Goal: Check status: Check status

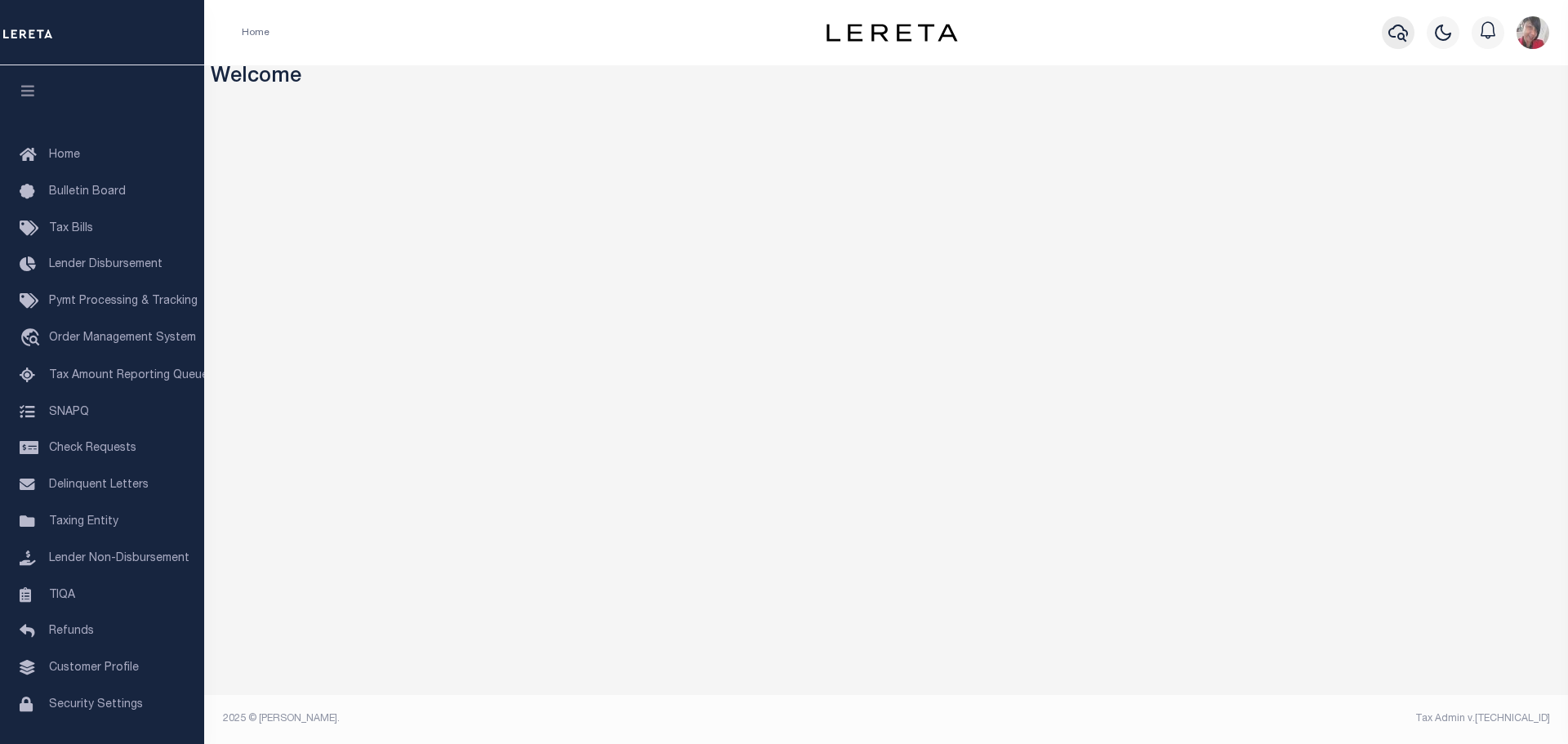
click at [1402, 25] on icon "button" at bounding box center [1398, 32] width 20 height 20
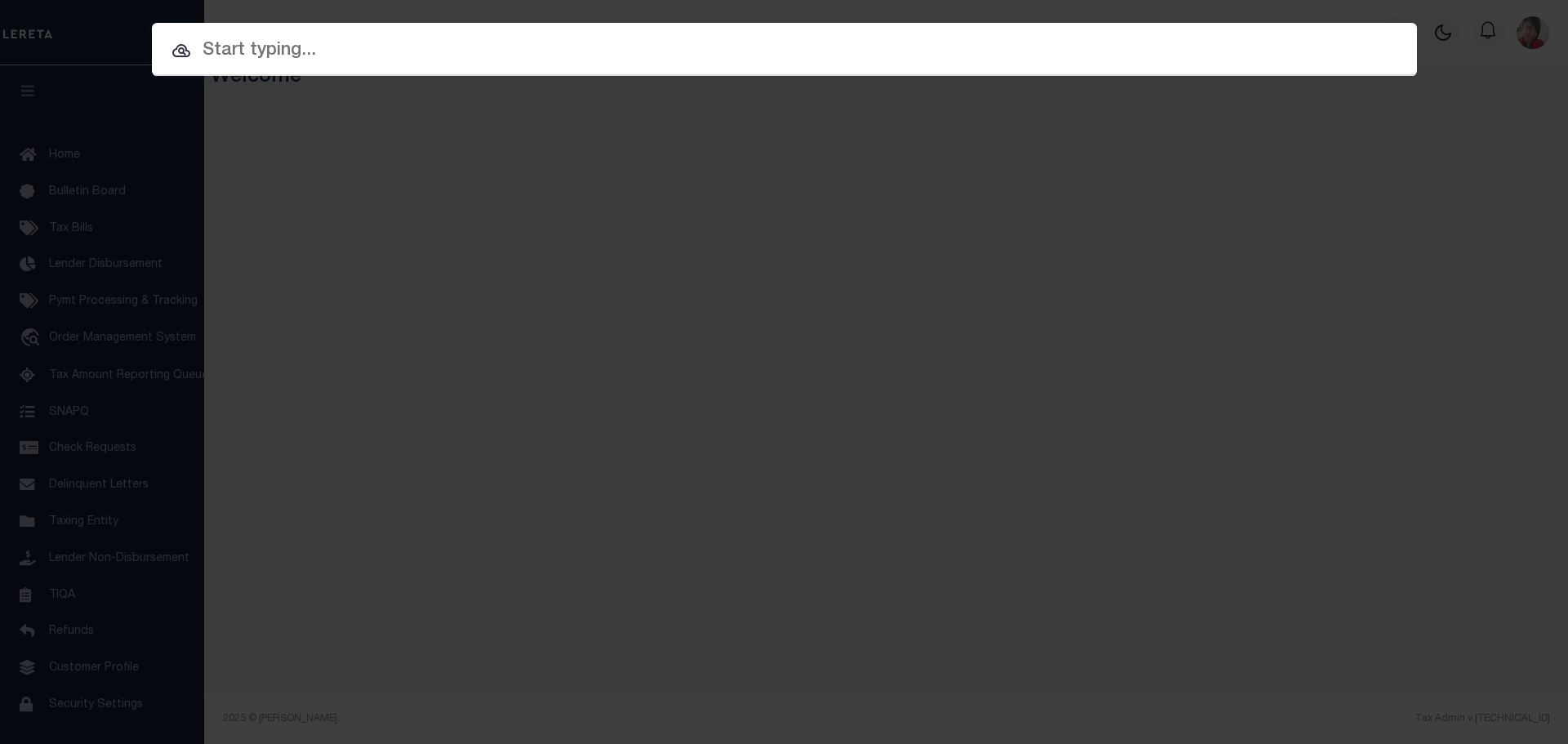
click at [714, 53] on input "text" at bounding box center [784, 50] width 1265 height 28
click at [392, 55] on input "text" at bounding box center [784, 50] width 1265 height 28
paste input "34518154"
type input "34518154"
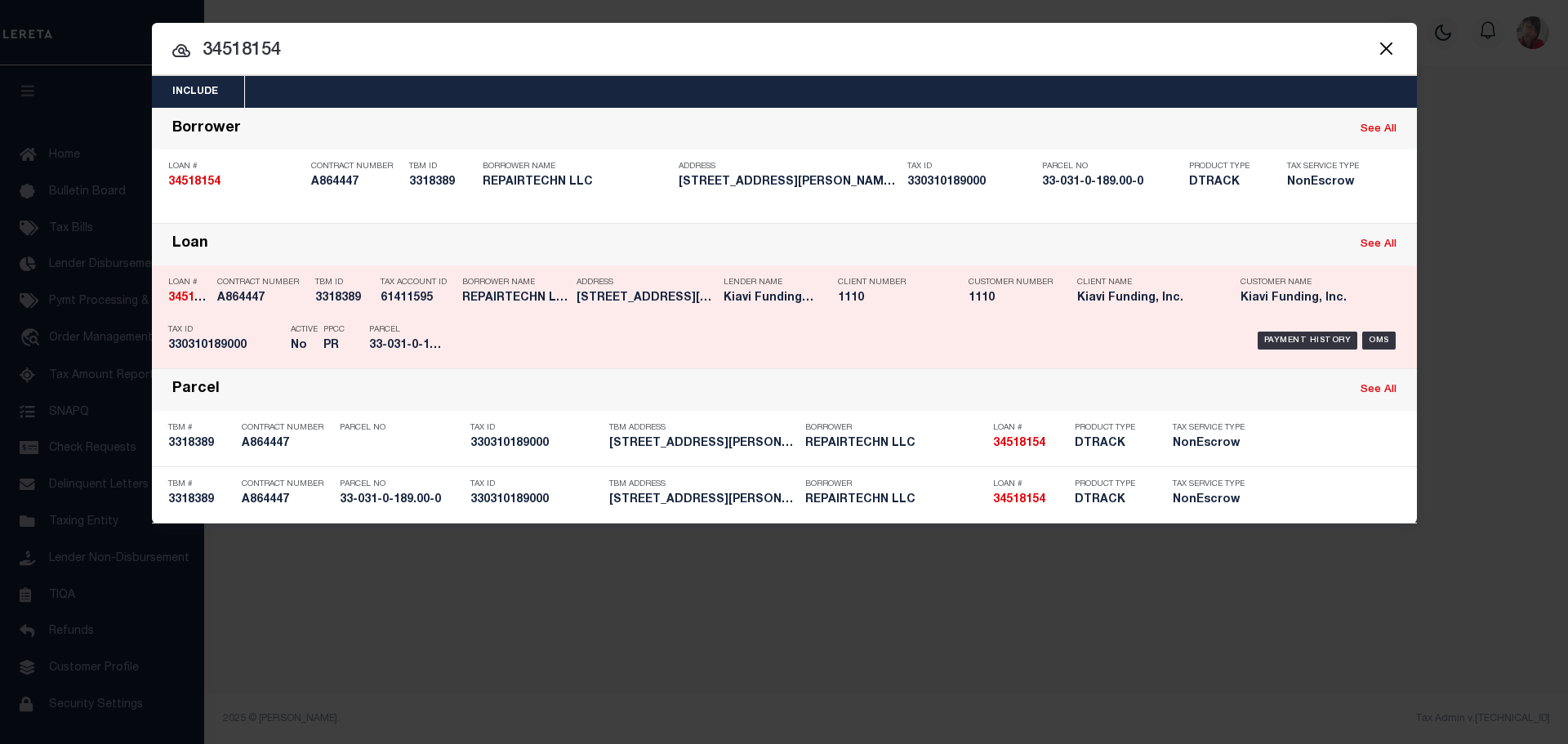
click at [539, 328] on div "Payment History OMS" at bounding box center [934, 340] width 934 height 48
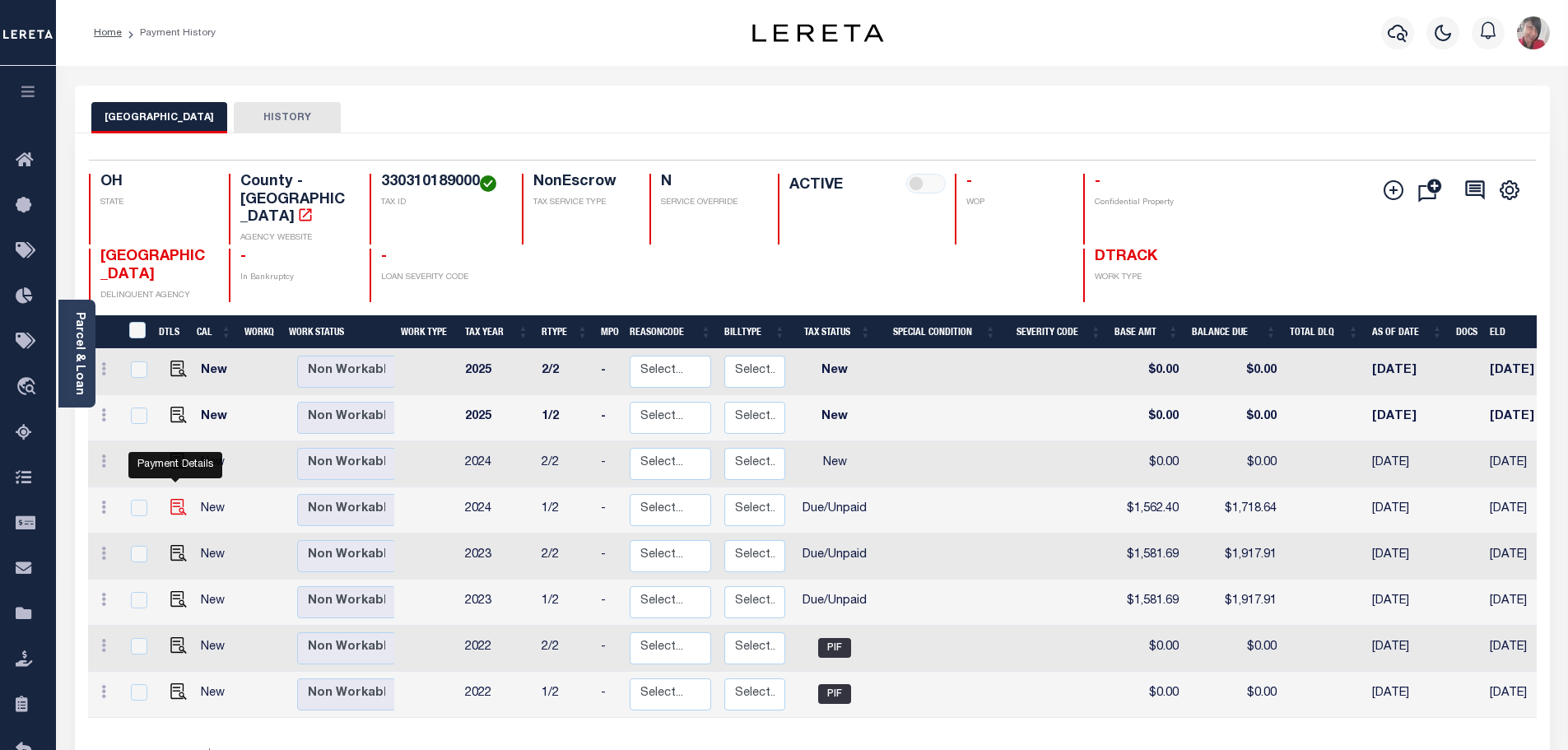
click at [176, 499] on img "" at bounding box center [178, 507] width 16 height 16
checkbox input "true"
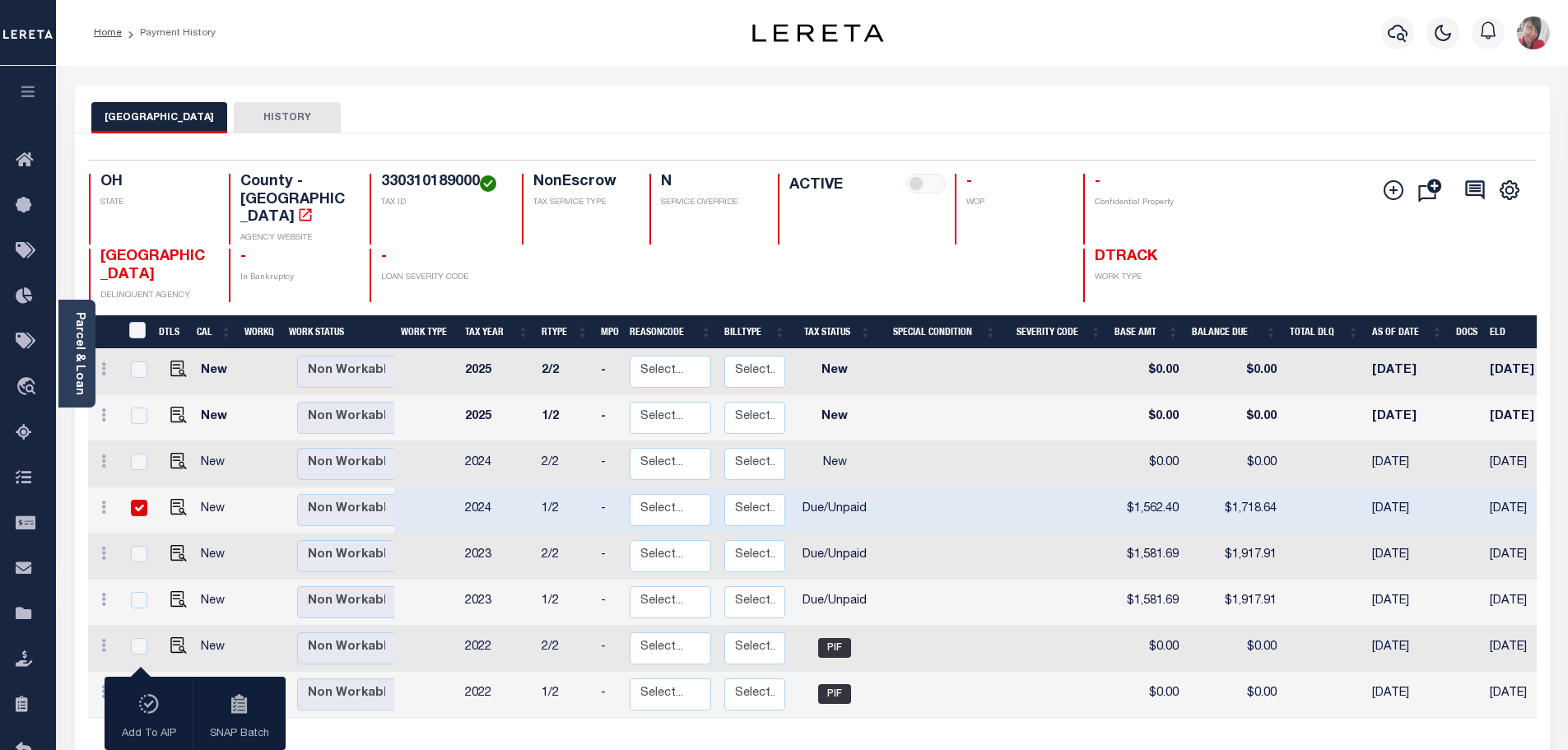
click at [142, 500] on input "checkbox" at bounding box center [138, 507] width 16 height 16
checkbox input "false"
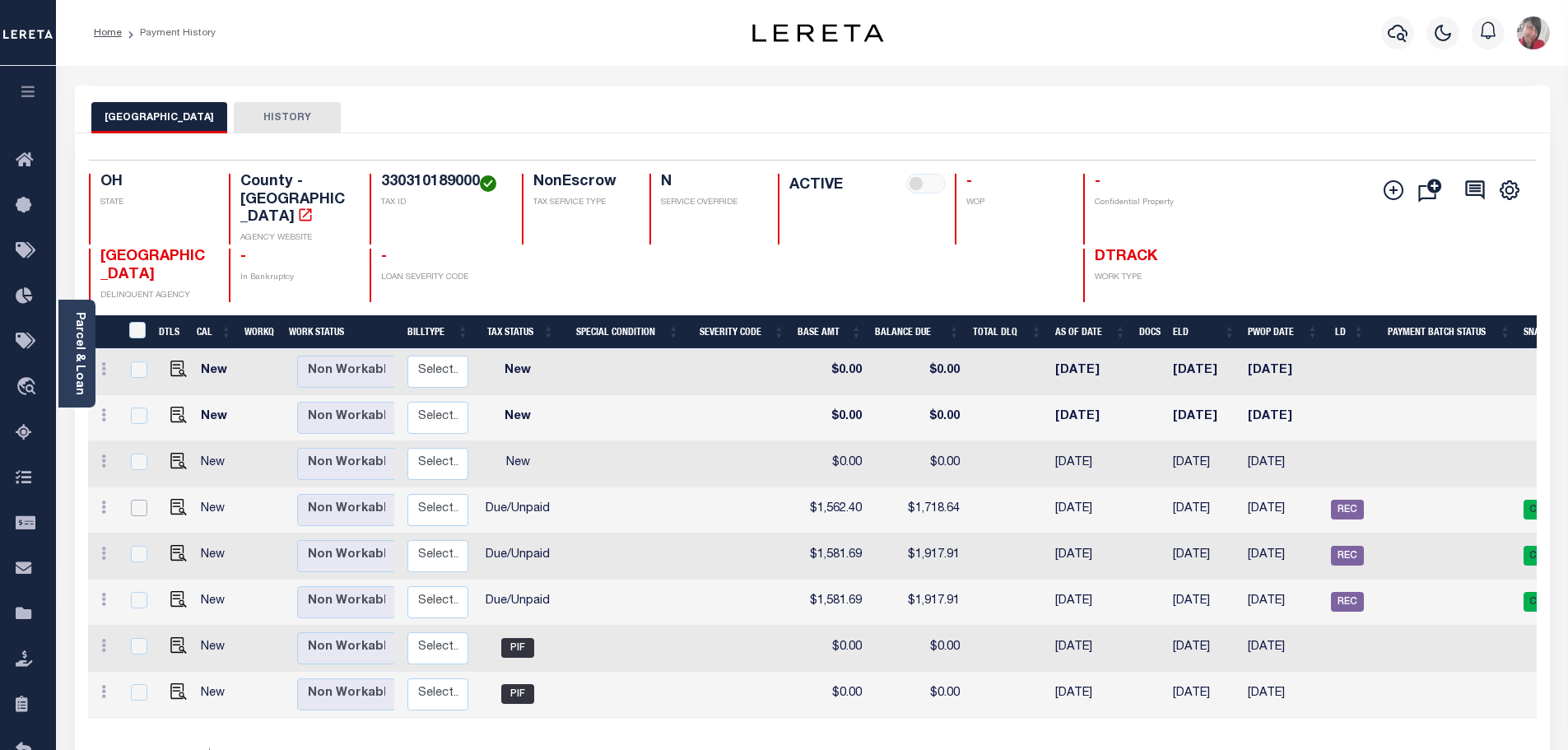
scroll to position [0, 352]
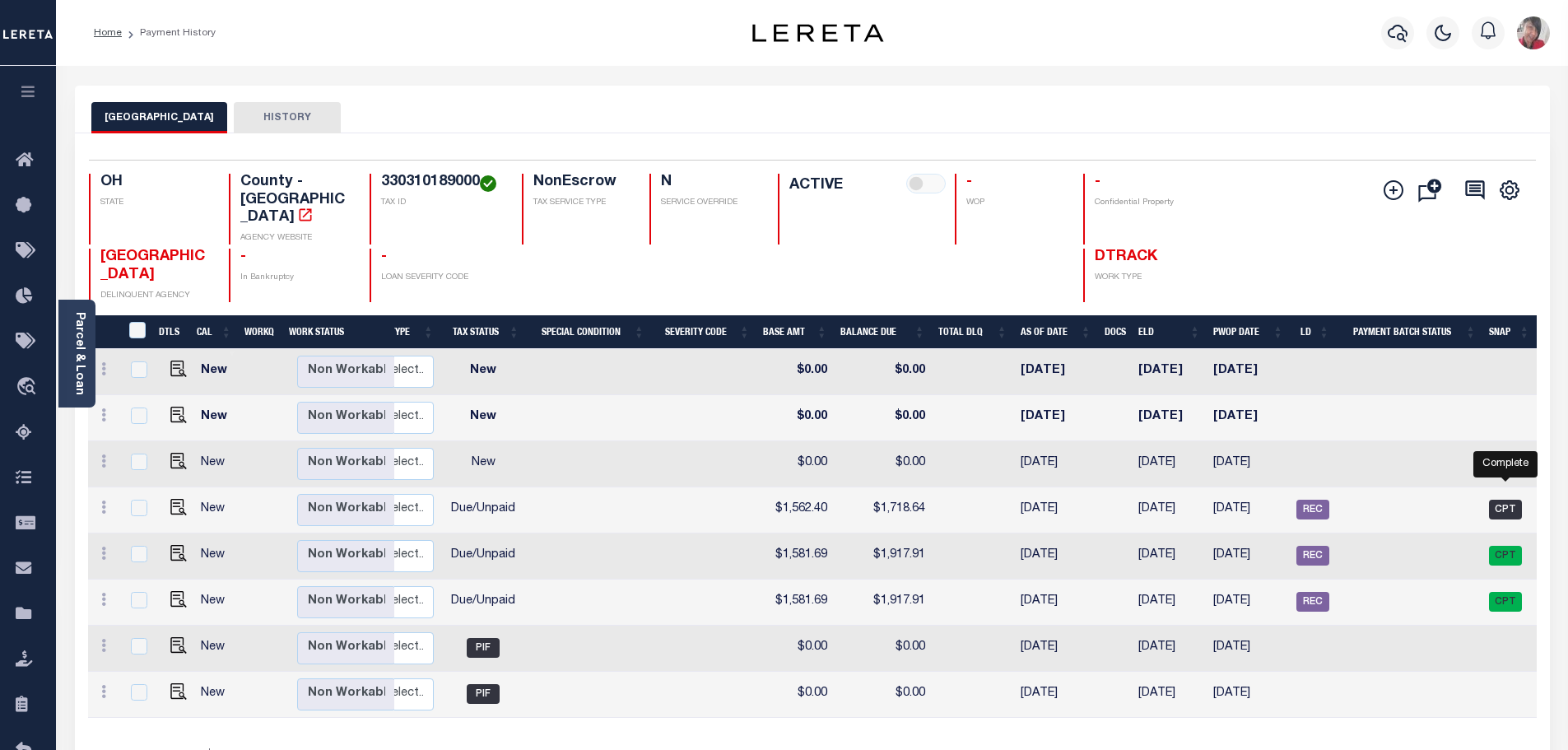
click at [1500, 500] on span "CPT" at bounding box center [1505, 509] width 33 height 20
checkbox input "true"
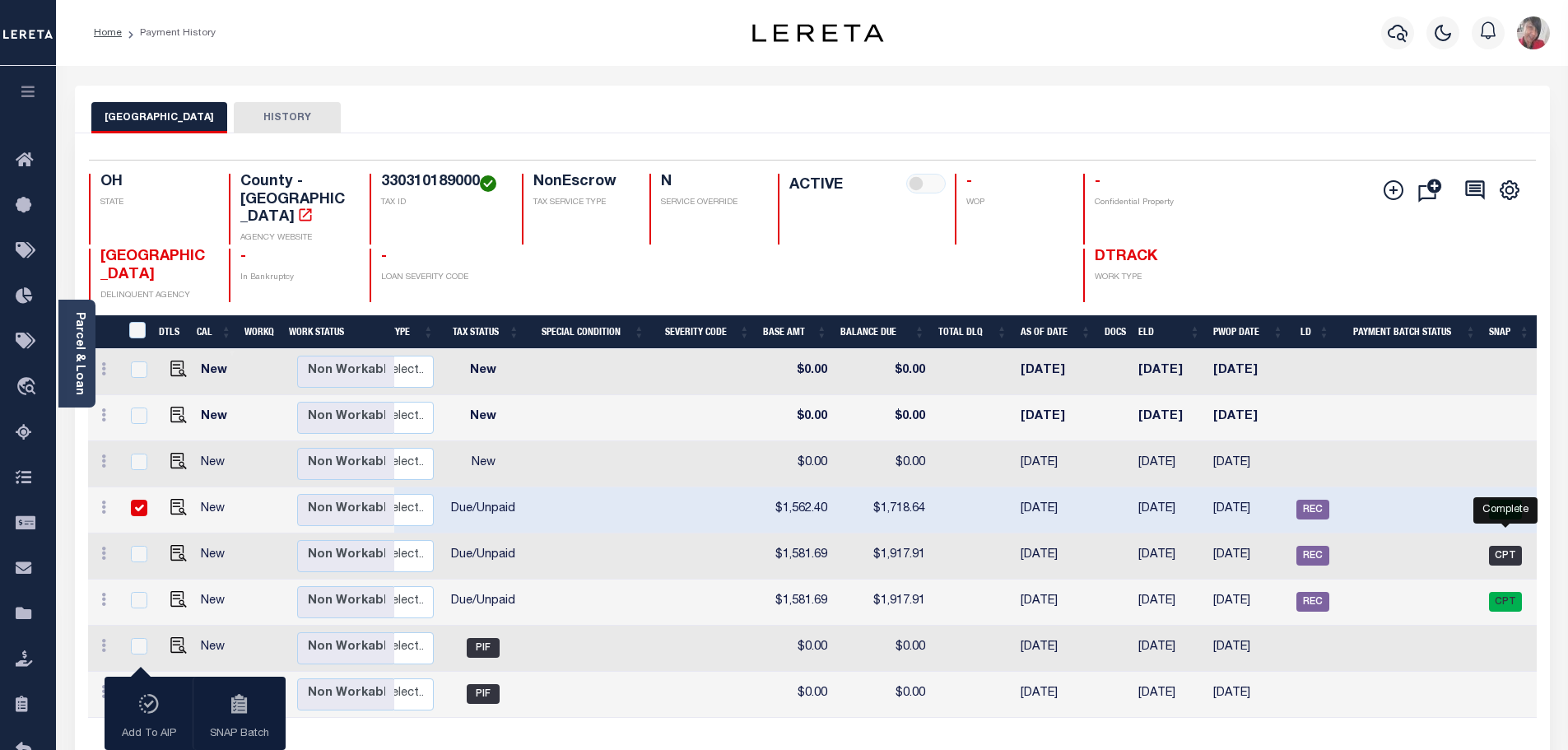
click at [1508, 545] on span "CPT" at bounding box center [1505, 555] width 33 height 20
checkbox input "true"
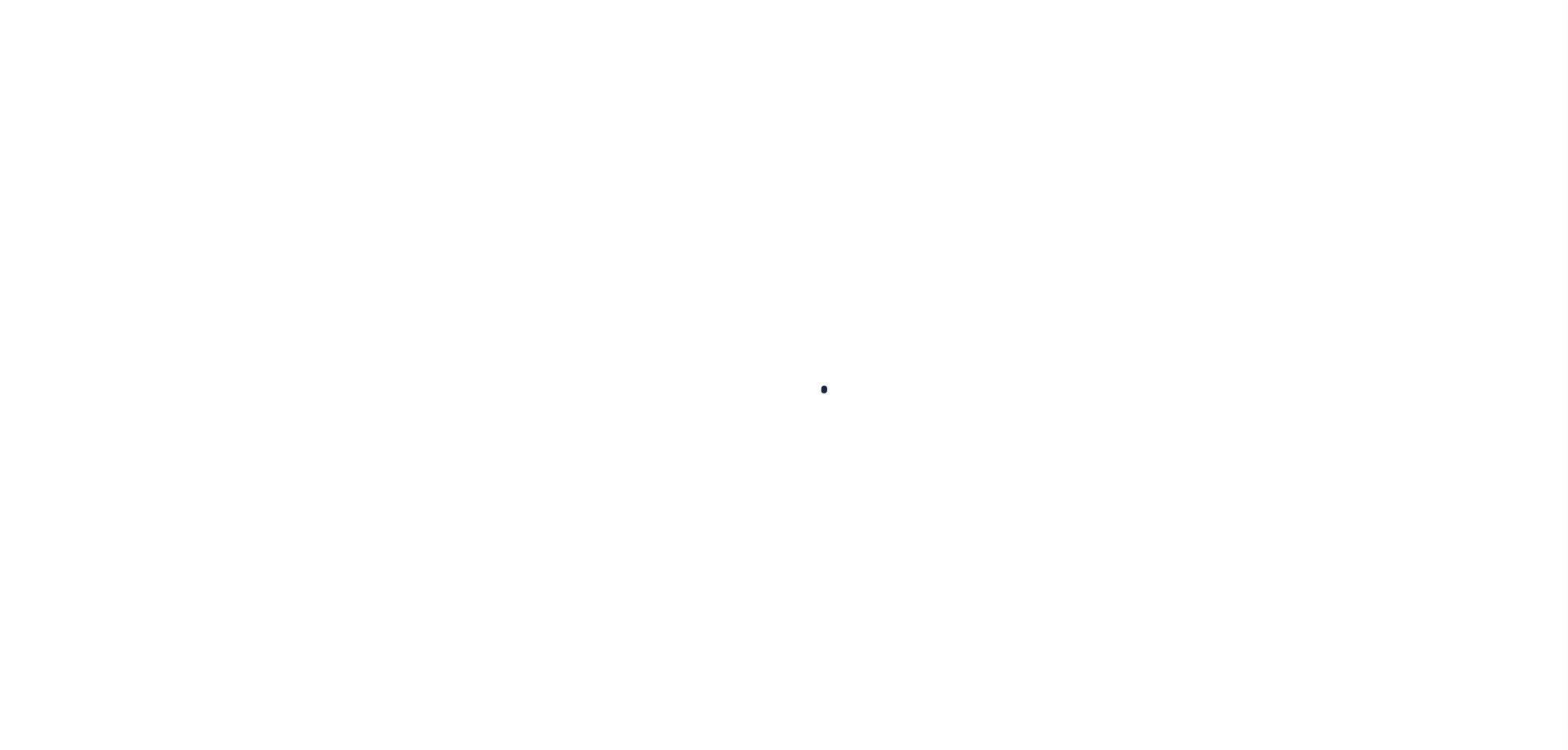
checkbox input "false"
type textarea "[DATE] - Per [PERSON_NAME] - 2024 payable in [DATE] 1/2 DLQ in the amount of $1…"
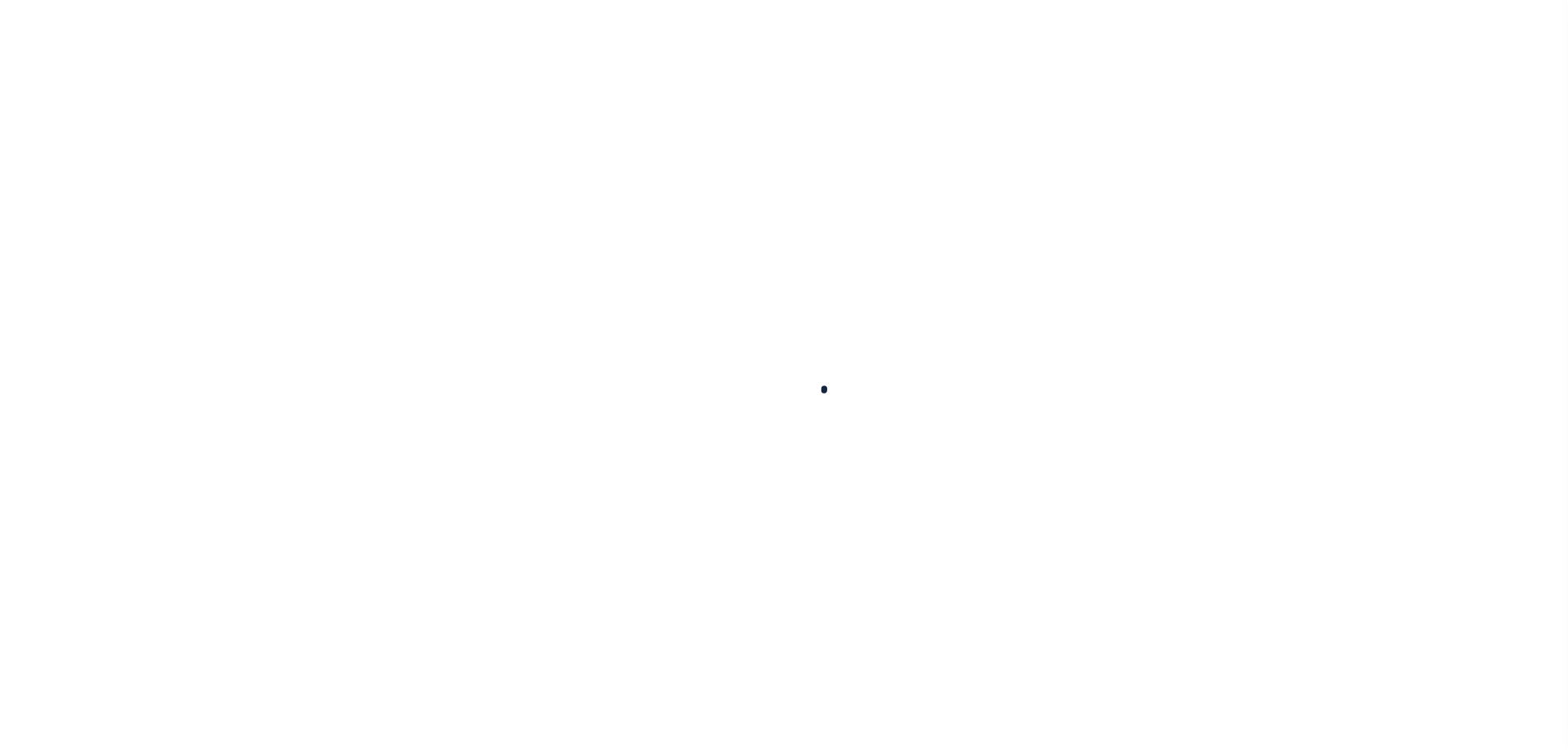
type input "[DATE]"
select select "DUE"
type input "$1,562.4"
type input "$156.24"
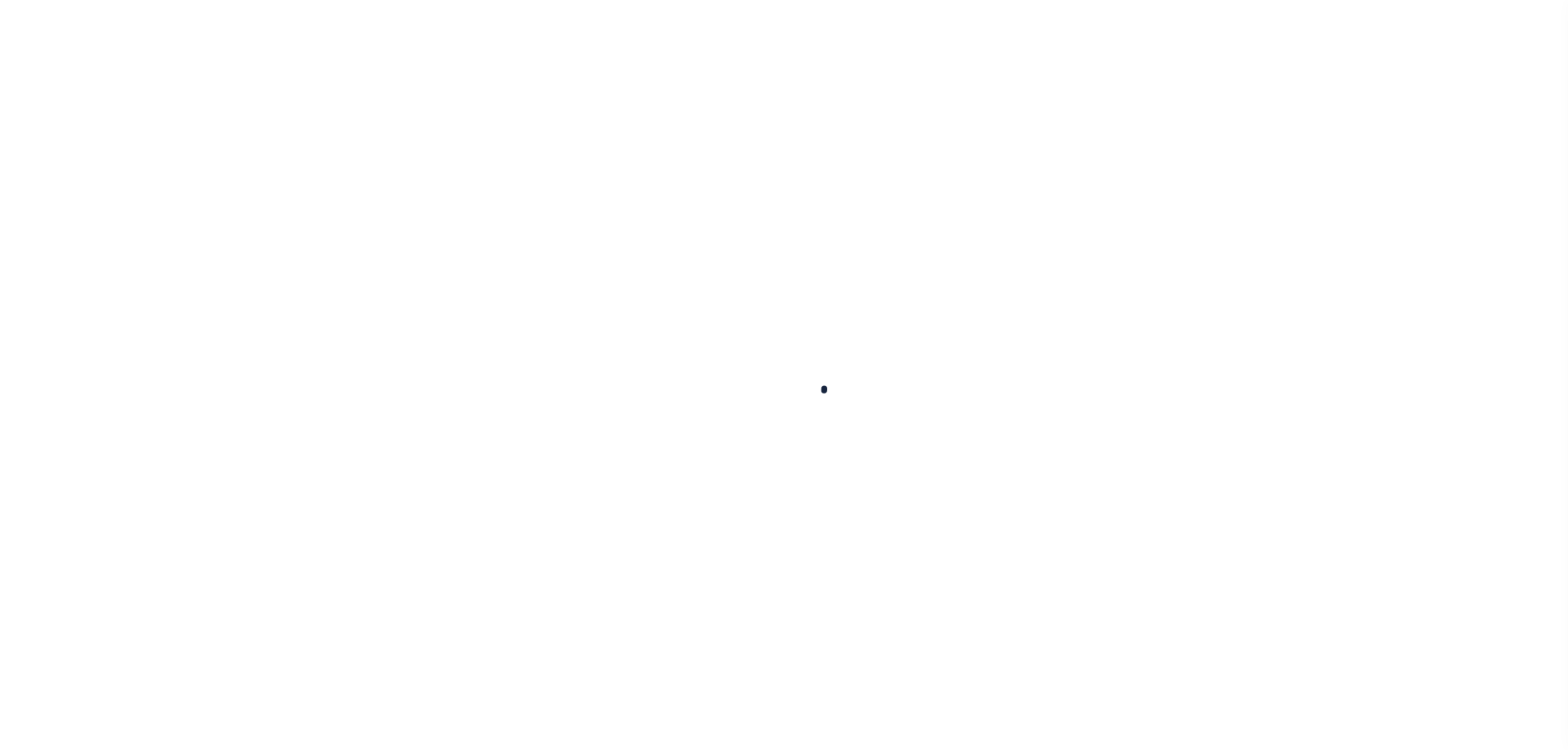
type input "$1,718.64"
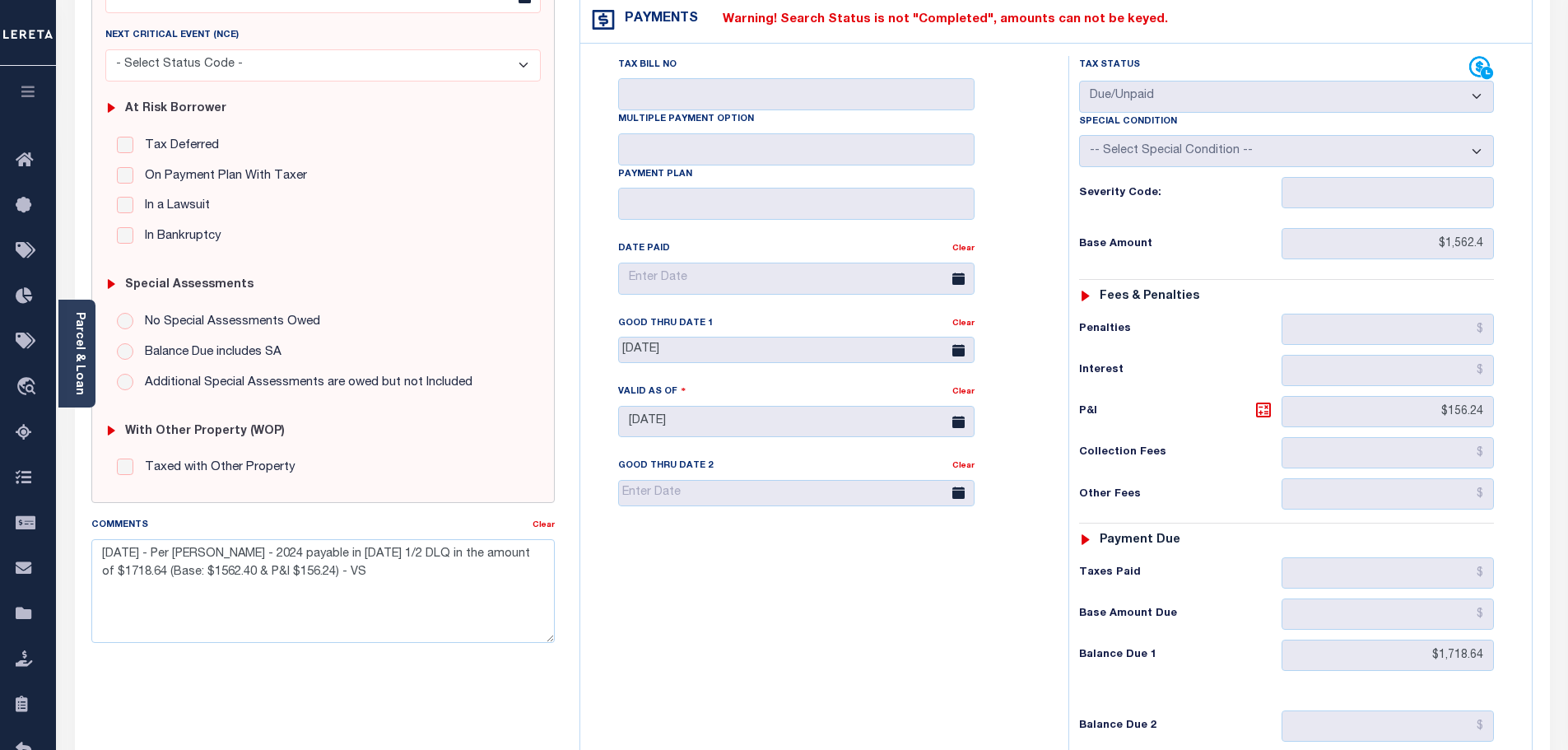
scroll to position [329, 0]
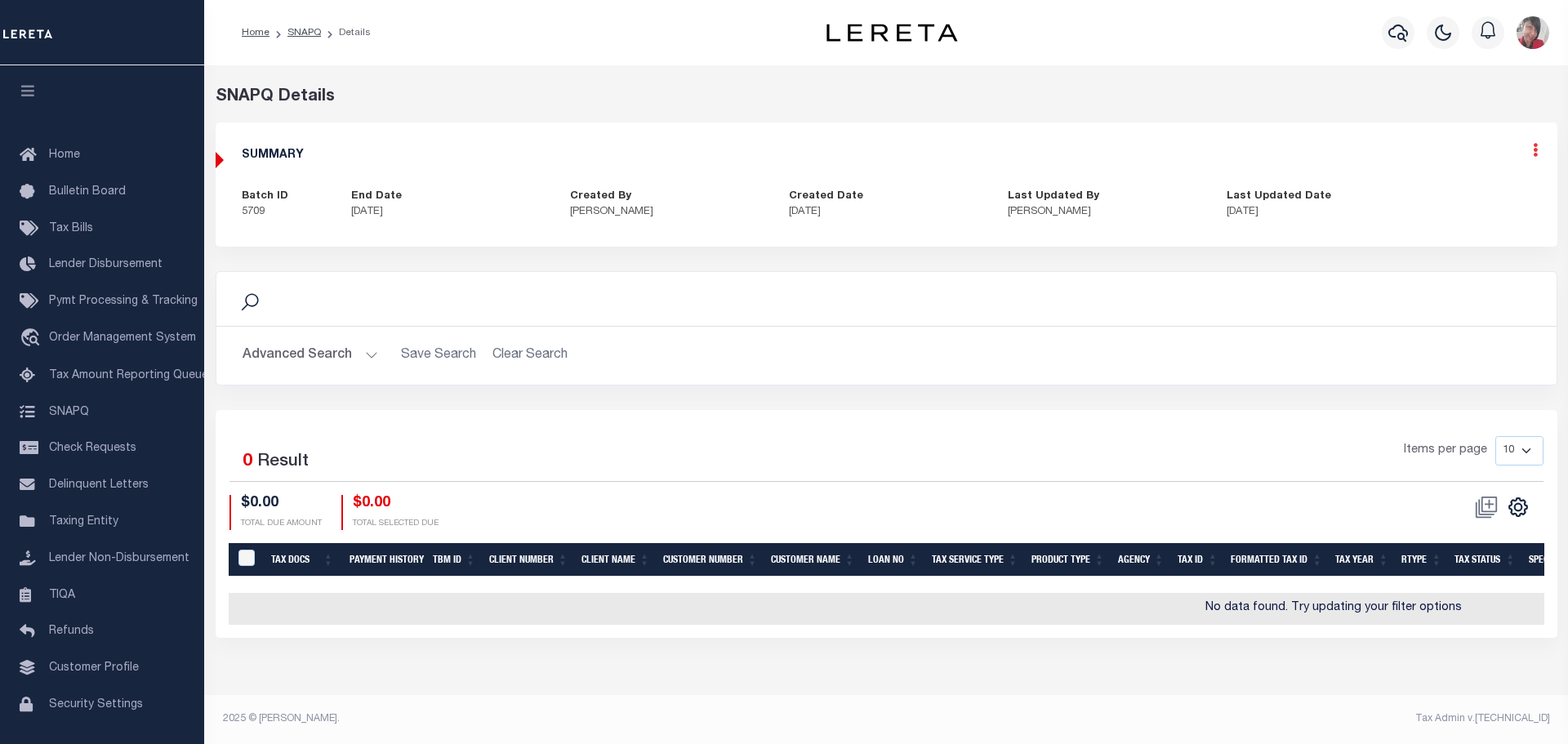
click at [1537, 152] on icon at bounding box center [1536, 149] width 5 height 14
click at [1463, 196] on link "Edit" at bounding box center [1492, 197] width 129 height 27
select select "CPT"
checkbox input "true"
type textarea "-7/14/2025- See LD batch #45141 with a funding date of 7/21/2025.- -The 2024 1/…"
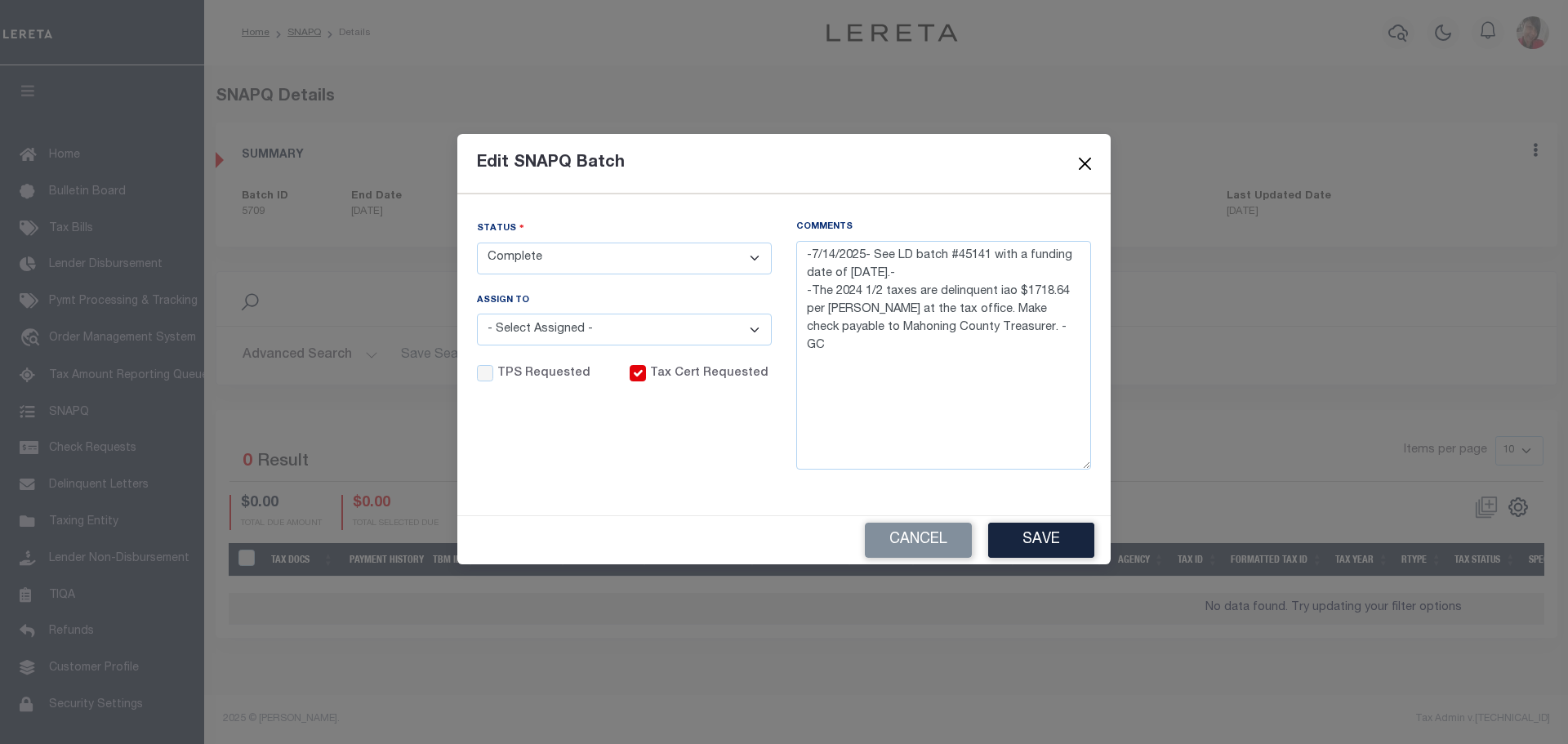
click at [1086, 167] on button "Close" at bounding box center [1085, 164] width 21 height 21
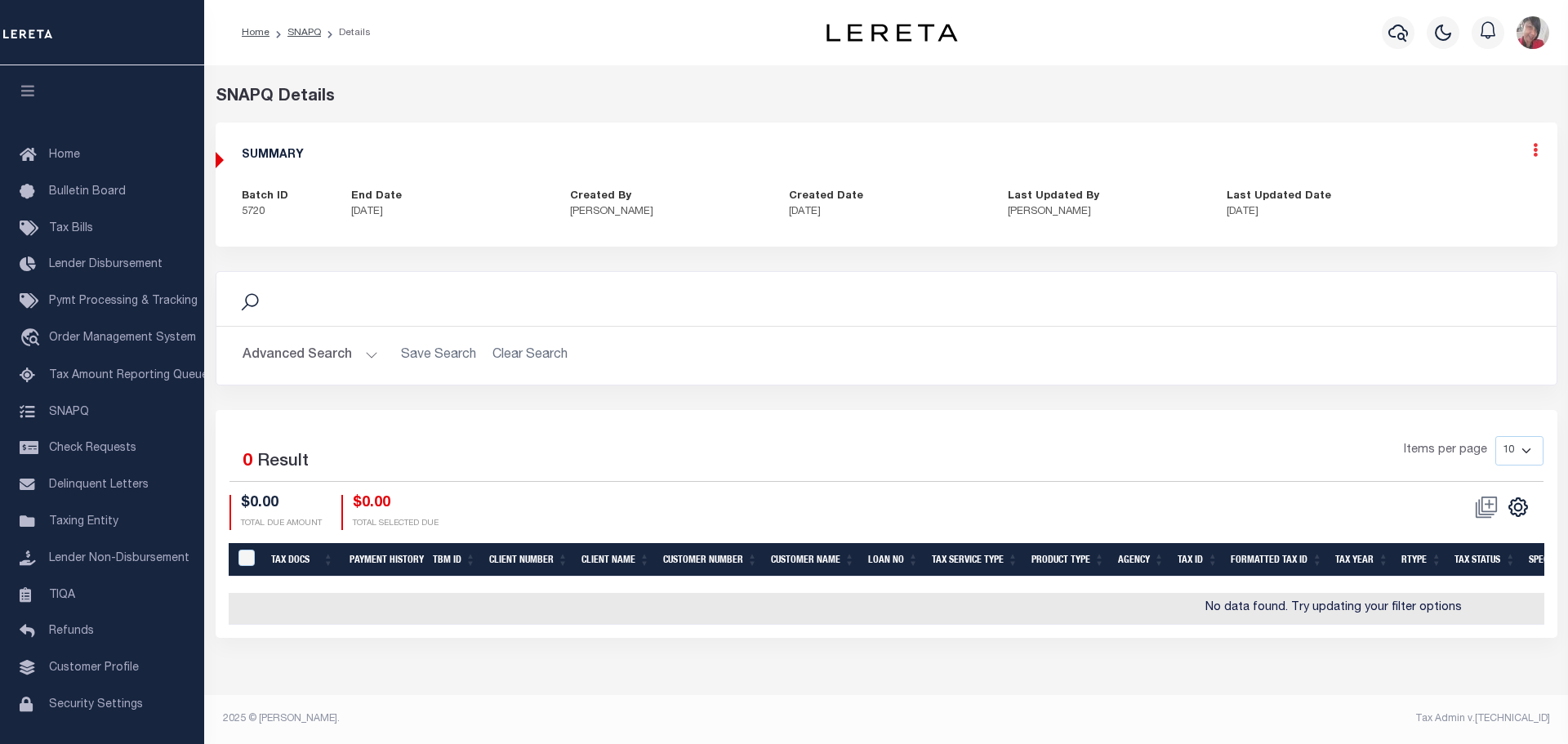
click at [1533, 152] on icon at bounding box center [1536, 149] width 5 height 14
click at [1459, 190] on link "Edit" at bounding box center [1492, 197] width 129 height 27
select select "CPT"
checkbox input "true"
type textarea "7/14-2025- See LD #45141 with a funding date of [DATE]. - -The 2023 1/2 and 2/2…"
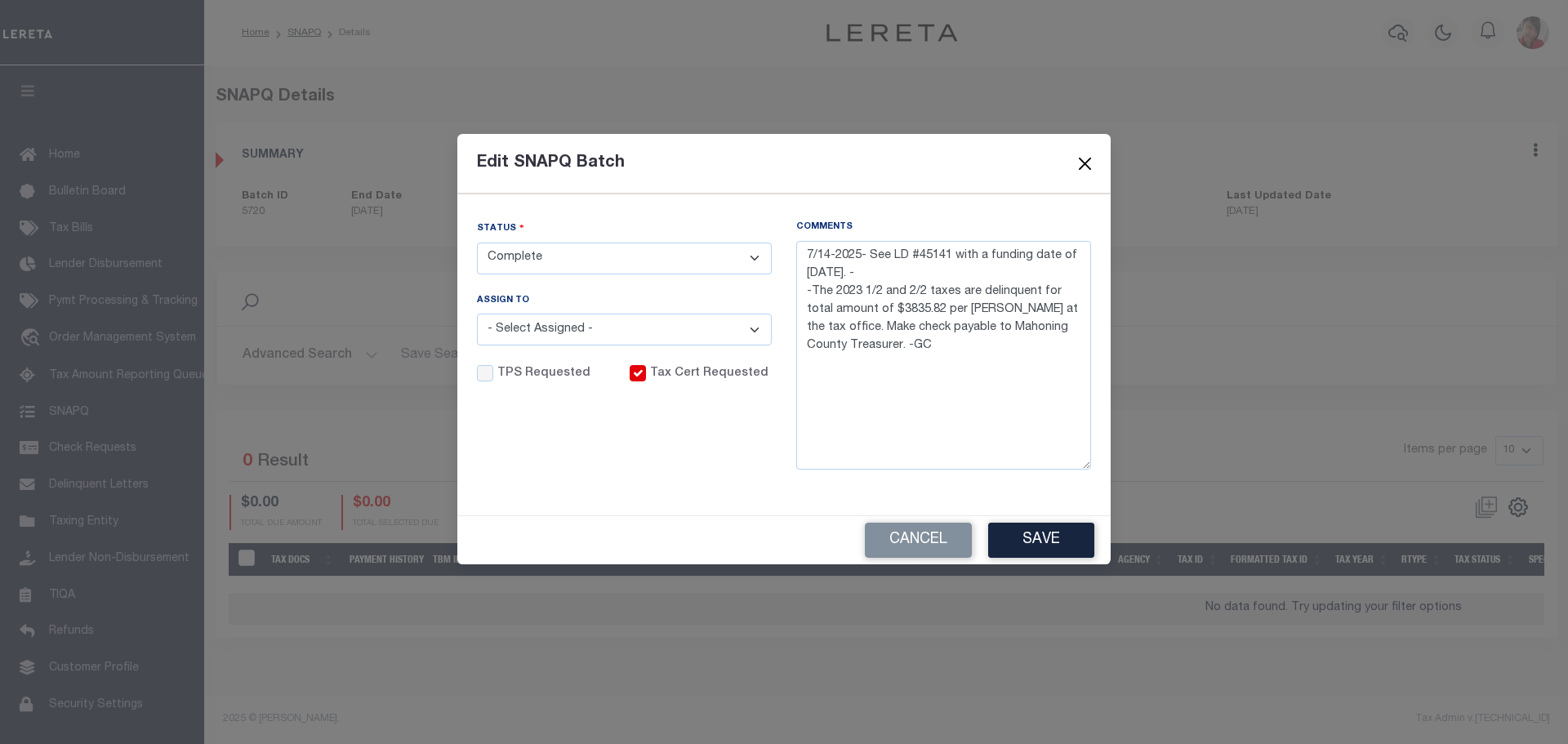
click at [1084, 163] on button "Close" at bounding box center [1085, 164] width 21 height 21
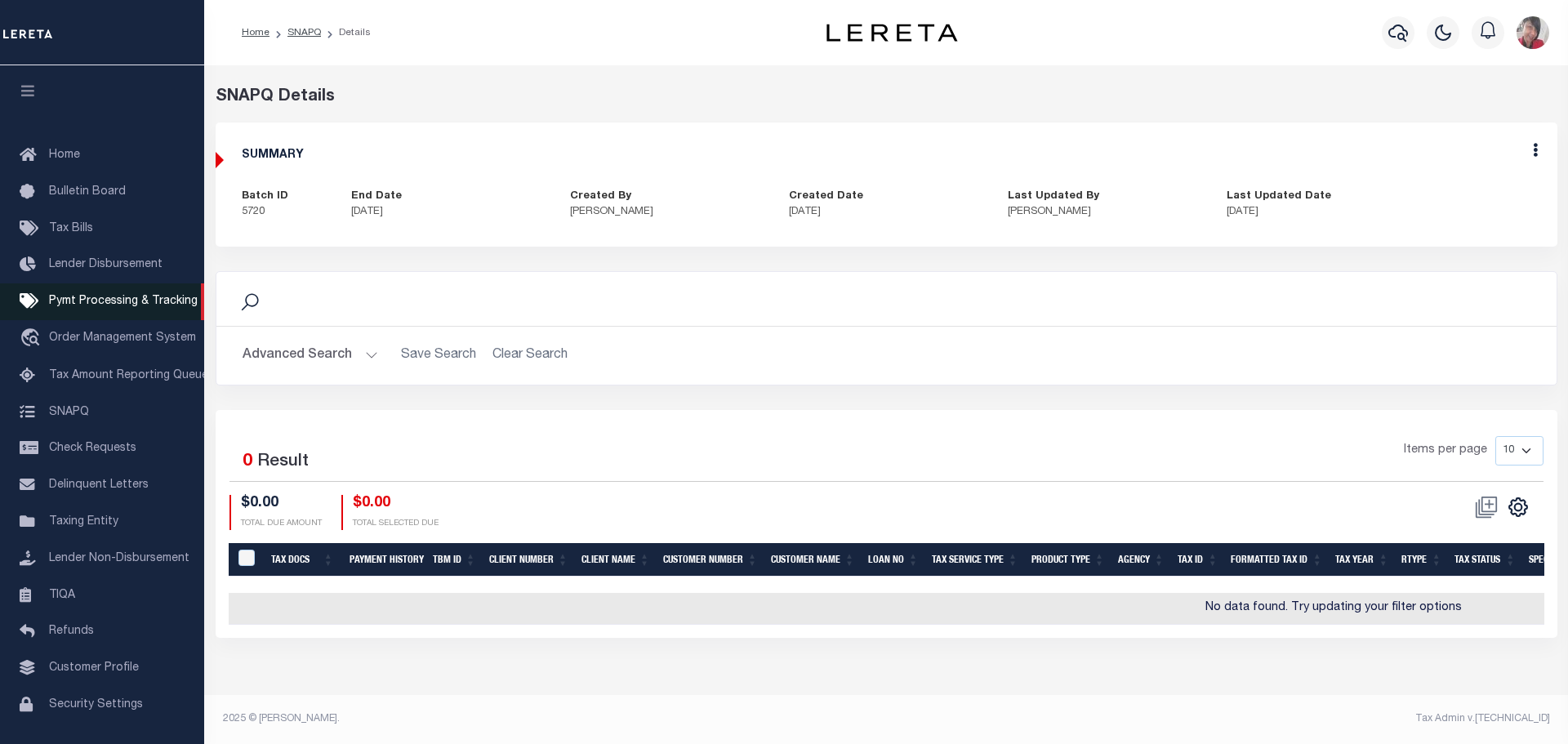
click at [74, 312] on link "Pymt Processing & Tracking" at bounding box center [102, 301] width 204 height 37
